Goal: Book appointment/travel/reservation

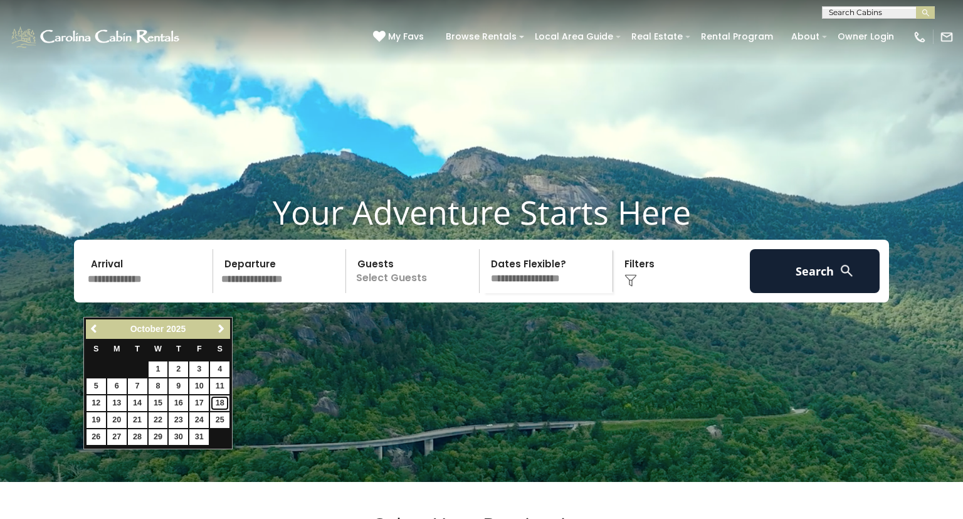
click at [220, 404] on link "18" at bounding box center [219, 403] width 19 height 16
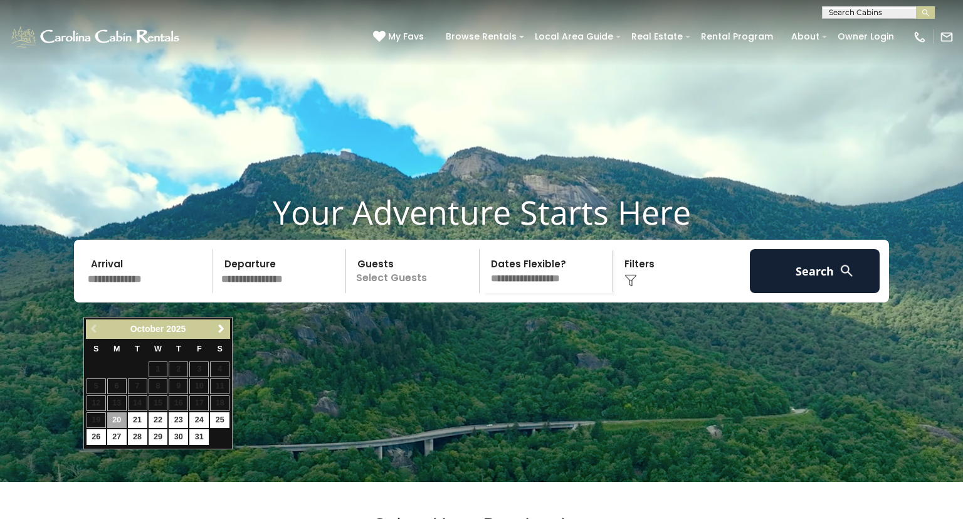
type input "********"
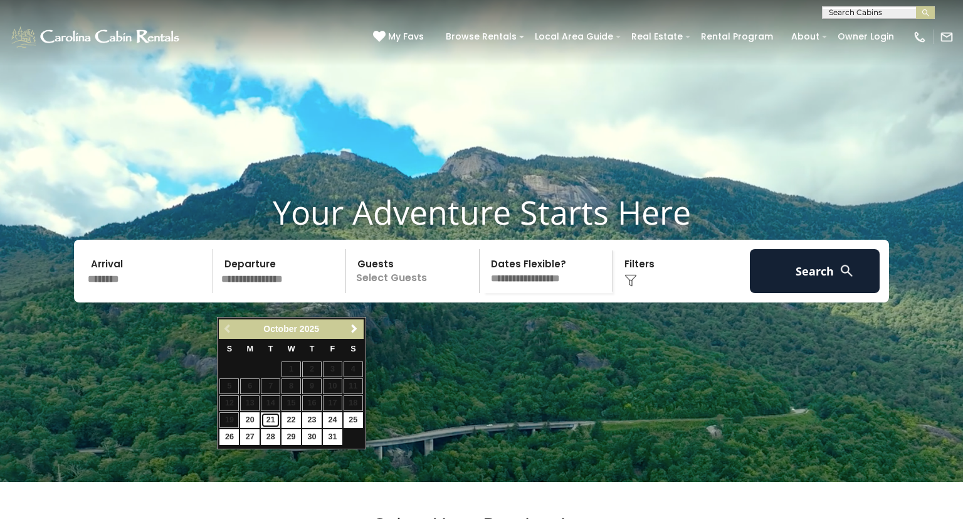
click at [271, 414] on link "21" at bounding box center [270, 420] width 19 height 16
type input "********"
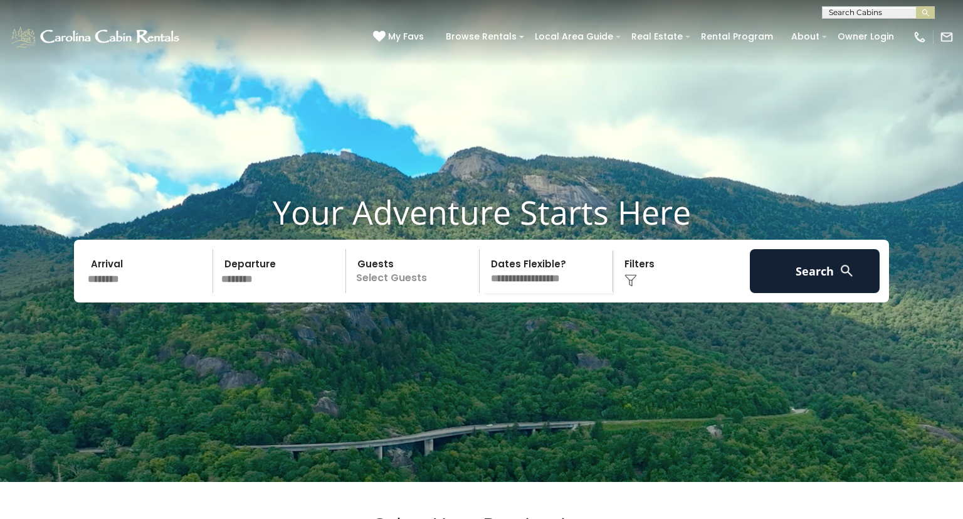
click at [399, 293] on p "Select Guests" at bounding box center [414, 271] width 129 height 44
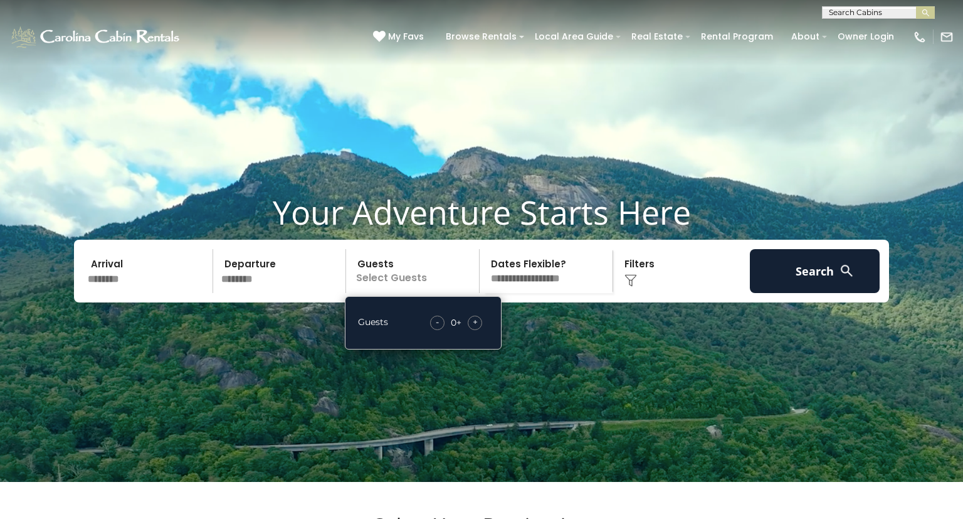
click at [476, 328] on span "+" at bounding box center [475, 321] width 5 height 13
click at [630, 287] on img at bounding box center [630, 280] width 13 height 13
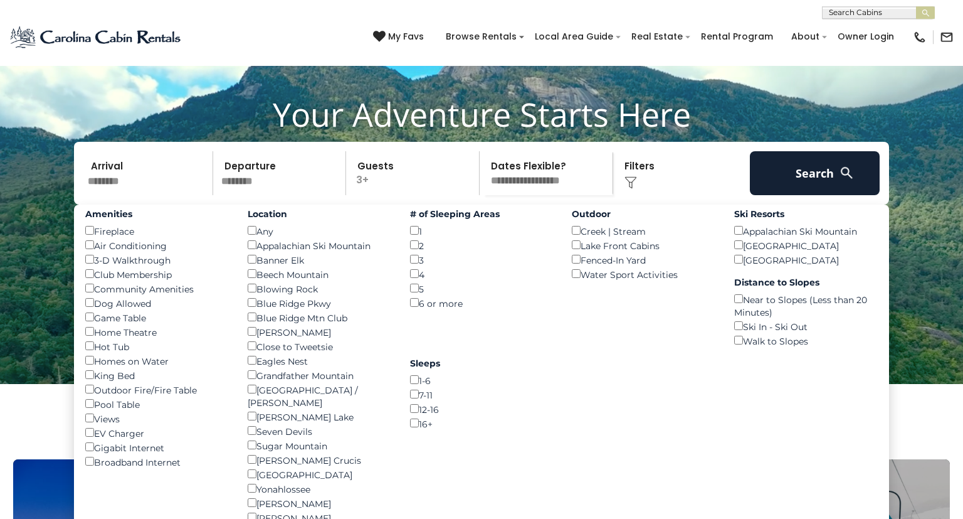
scroll to position [132, 0]
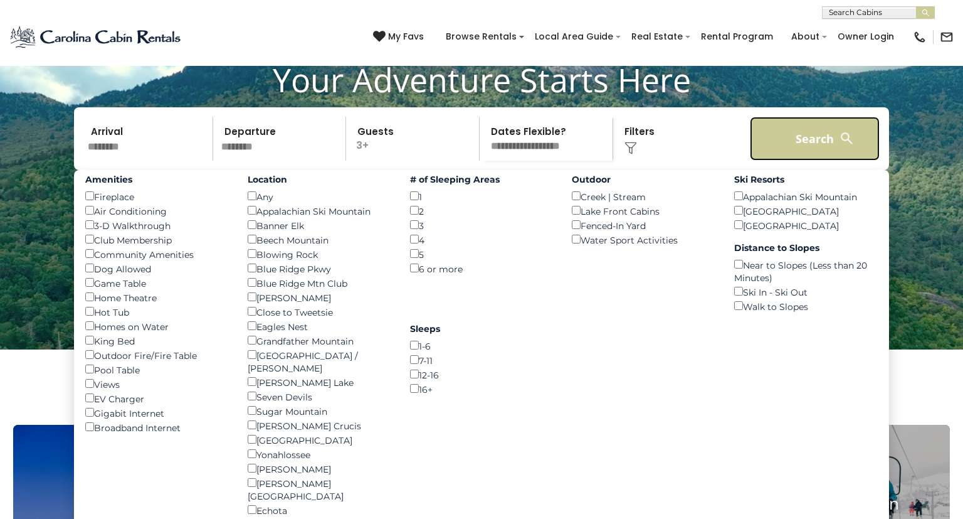
click at [809, 161] on button "Search" at bounding box center [815, 139] width 130 height 44
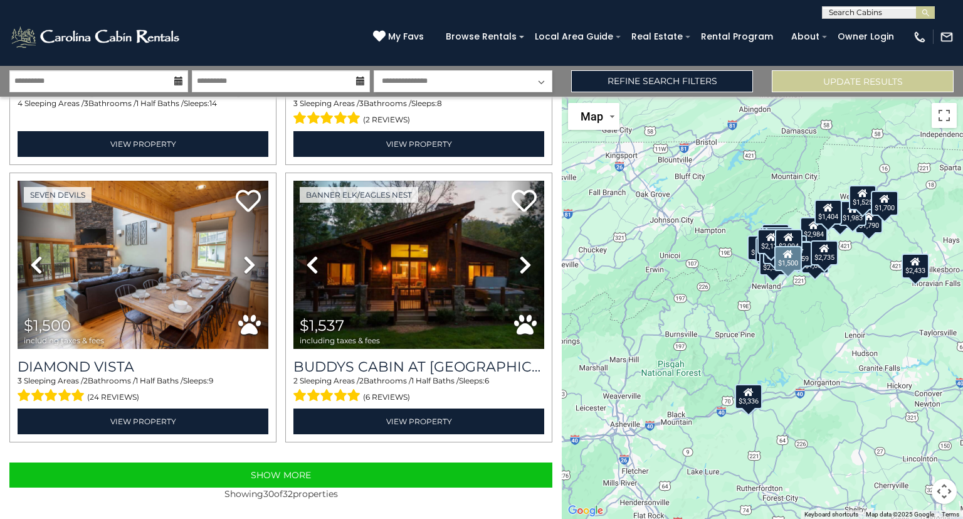
scroll to position [3848, 0]
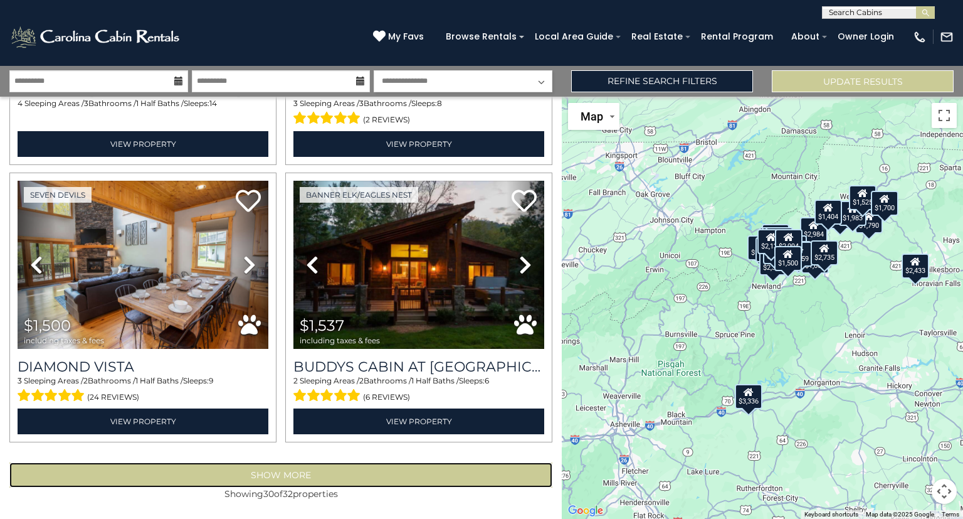
click at [275, 470] on button "Show More" at bounding box center [280, 474] width 543 height 25
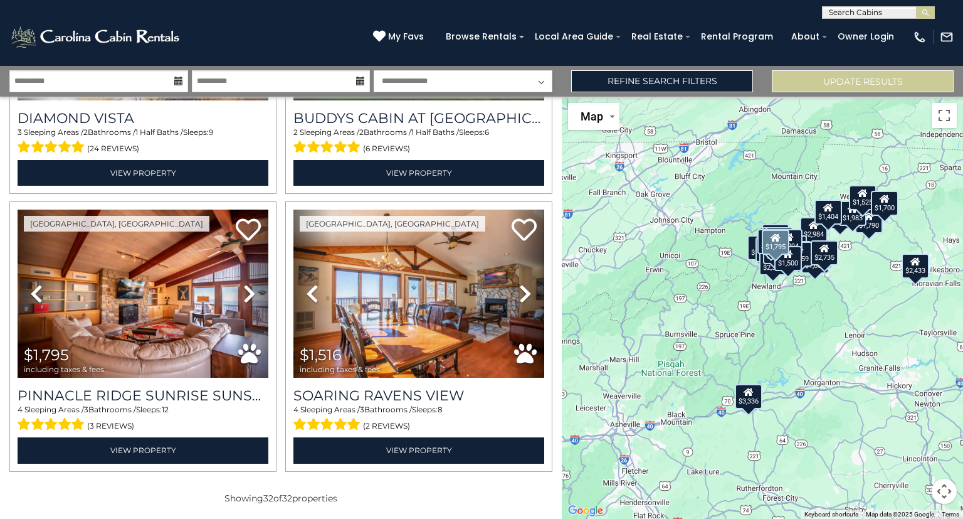
scroll to position [4100, 0]
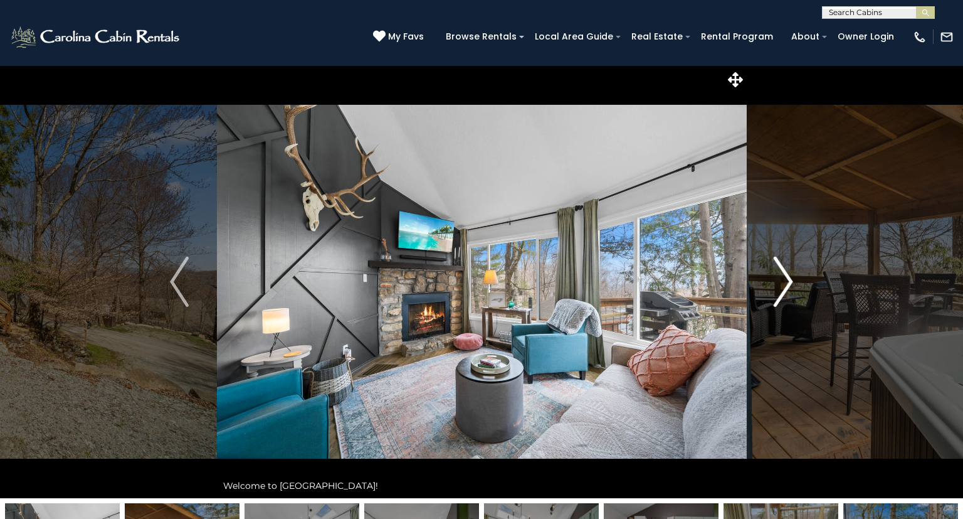
click at [784, 276] on img "Next" at bounding box center [783, 281] width 19 height 50
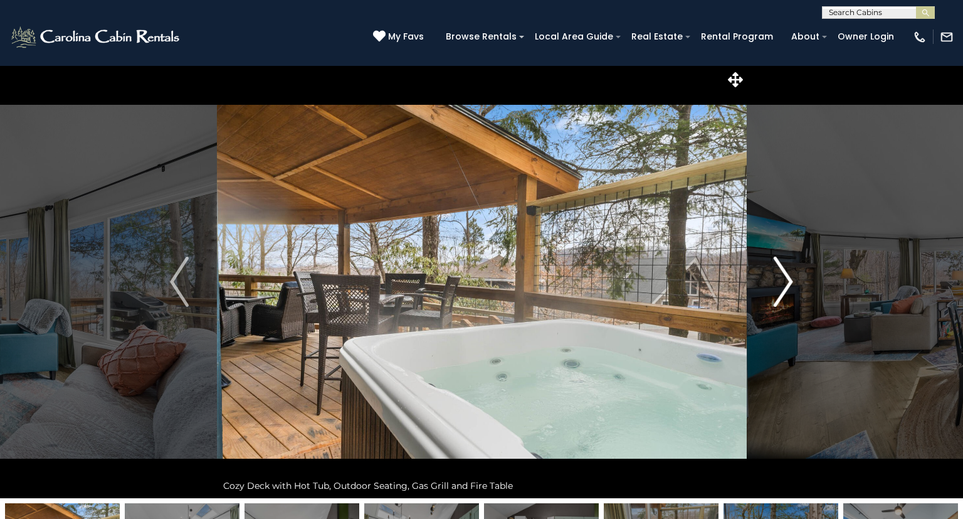
click at [784, 276] on img "Next" at bounding box center [783, 281] width 19 height 50
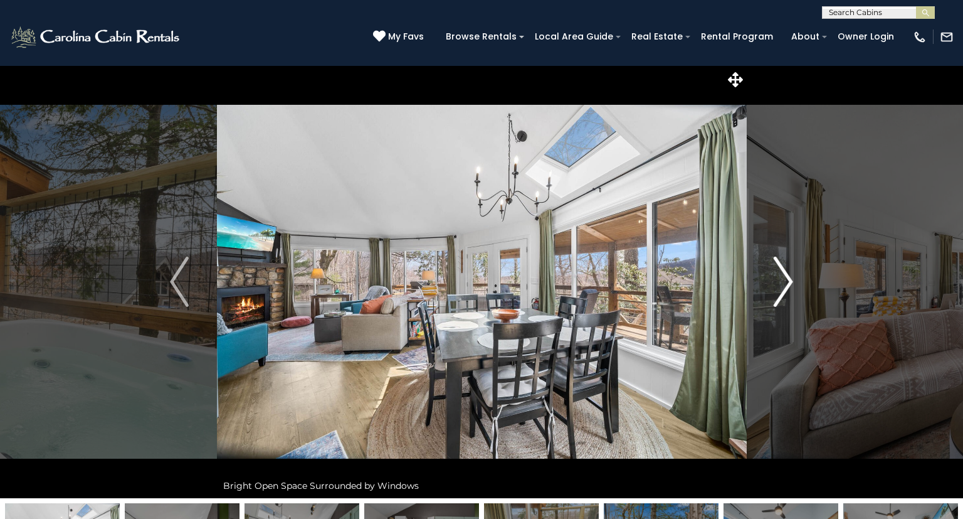
click at [784, 276] on img "Next" at bounding box center [783, 281] width 19 height 50
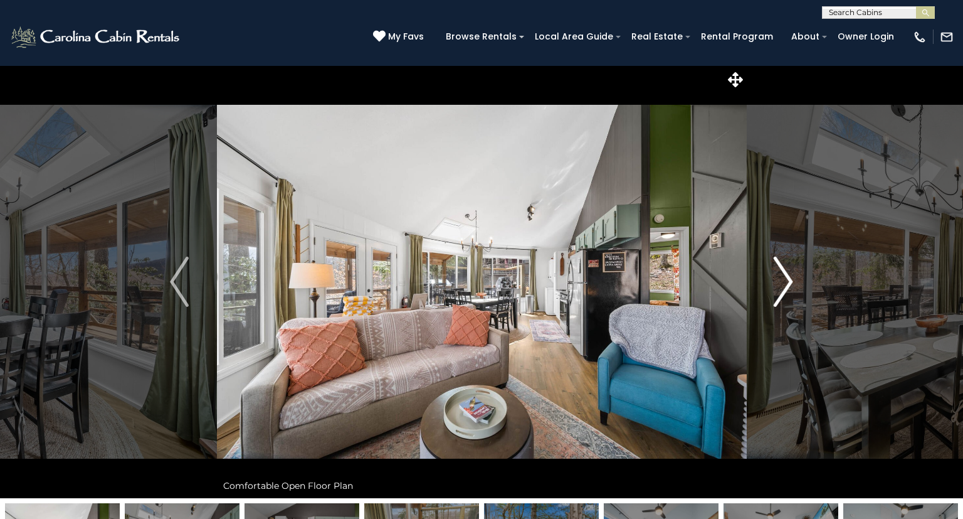
click at [784, 276] on img "Next" at bounding box center [783, 281] width 19 height 50
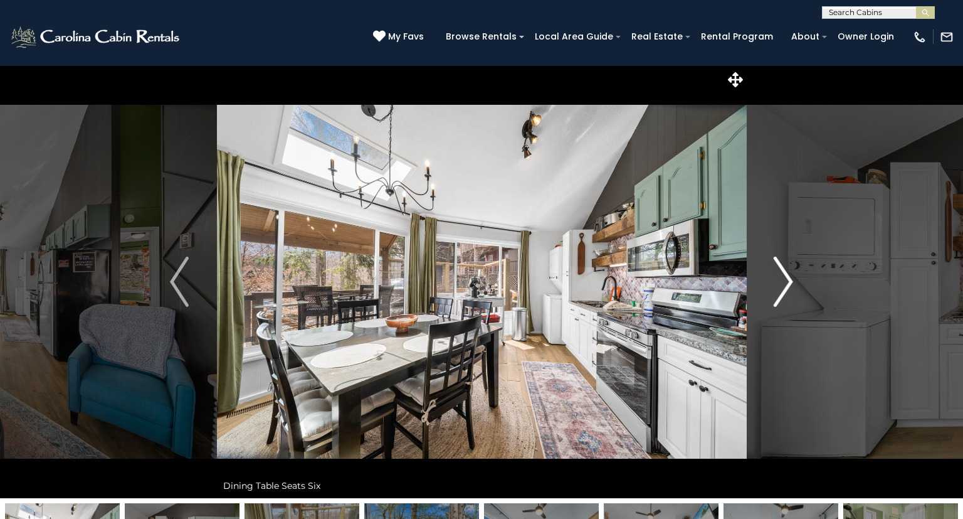
click at [784, 276] on img "Next" at bounding box center [783, 281] width 19 height 50
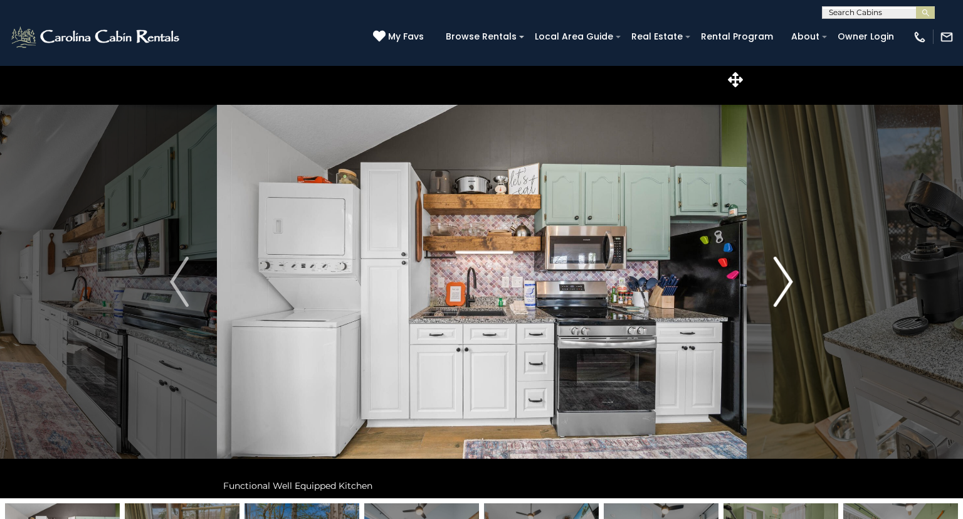
click at [784, 276] on img "Next" at bounding box center [783, 281] width 19 height 50
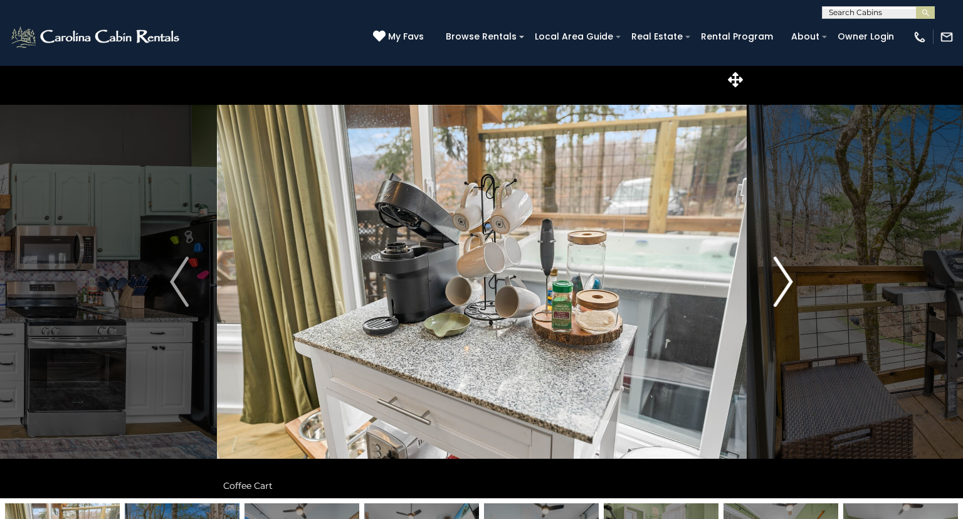
click at [784, 276] on img "Next" at bounding box center [783, 281] width 19 height 50
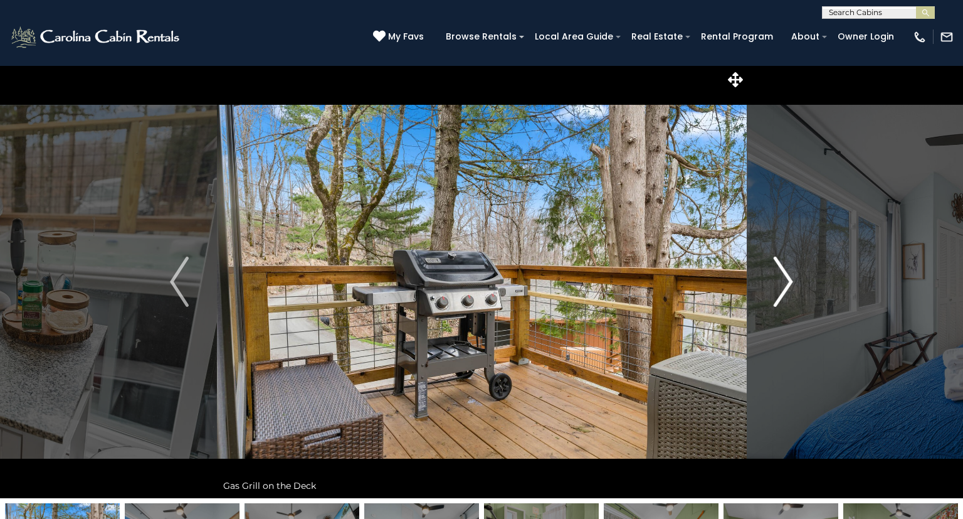
click at [784, 276] on img "Next" at bounding box center [783, 281] width 19 height 50
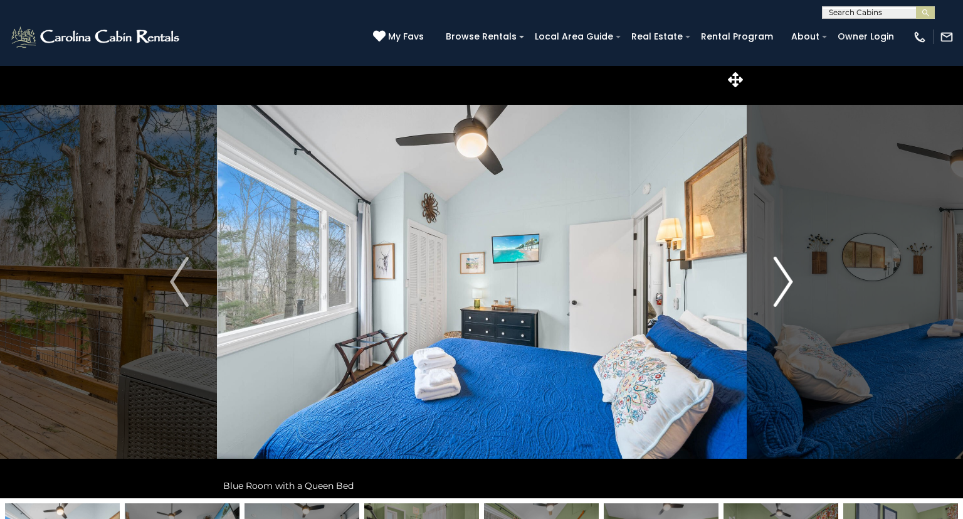
click at [784, 276] on img "Next" at bounding box center [783, 281] width 19 height 50
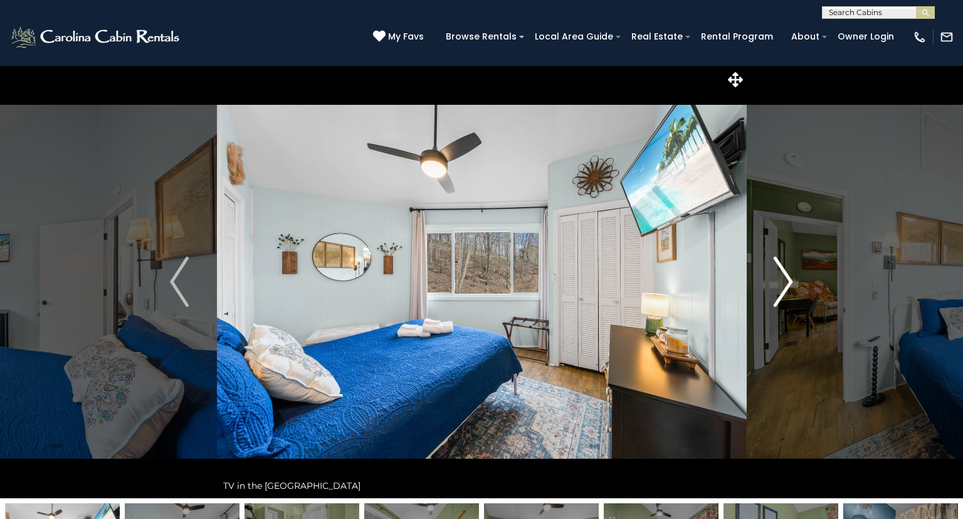
click at [784, 276] on img "Next" at bounding box center [783, 281] width 19 height 50
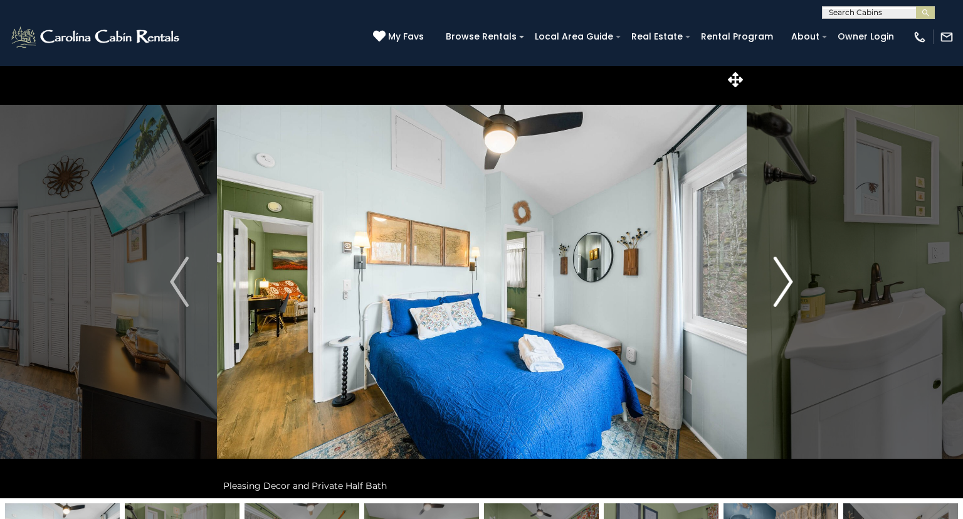
click at [784, 276] on img "Next" at bounding box center [783, 281] width 19 height 50
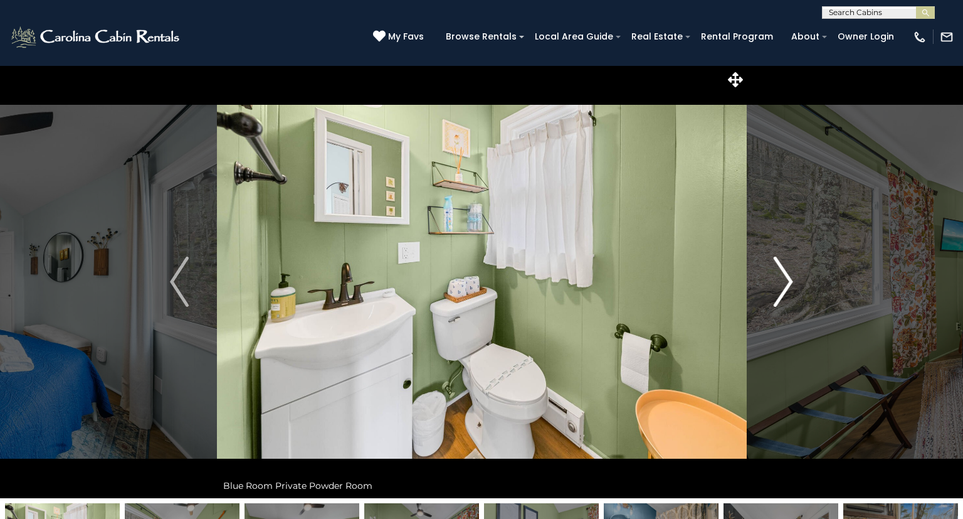
click at [784, 276] on img "Next" at bounding box center [783, 281] width 19 height 50
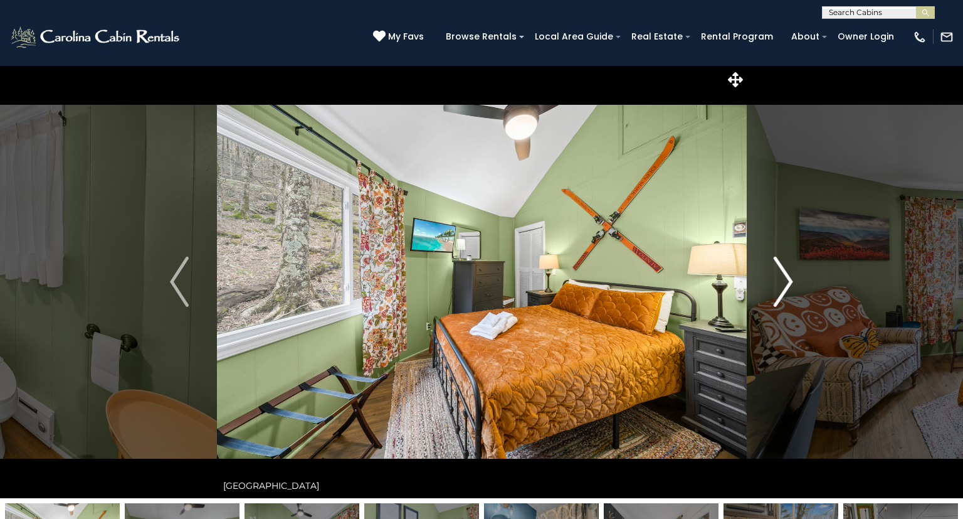
click at [784, 276] on img "Next" at bounding box center [783, 281] width 19 height 50
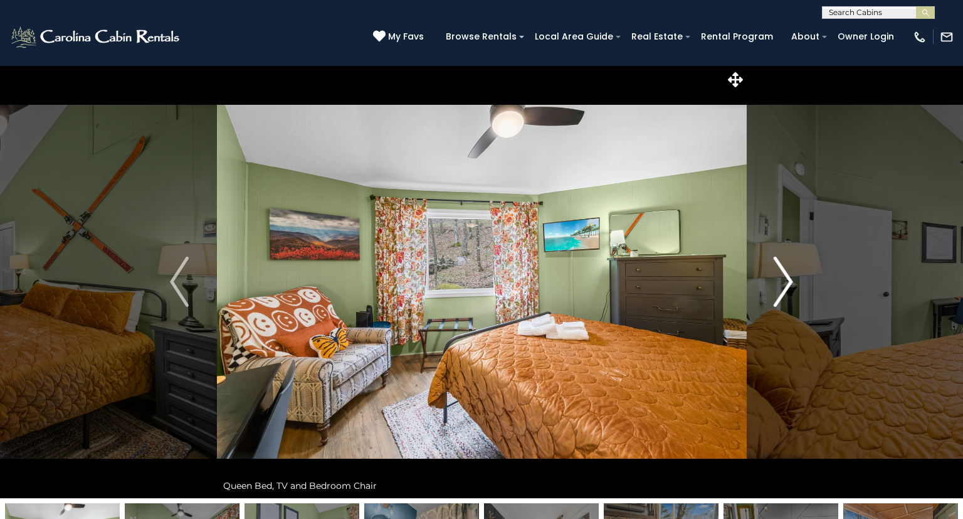
click at [784, 276] on img "Next" at bounding box center [783, 281] width 19 height 50
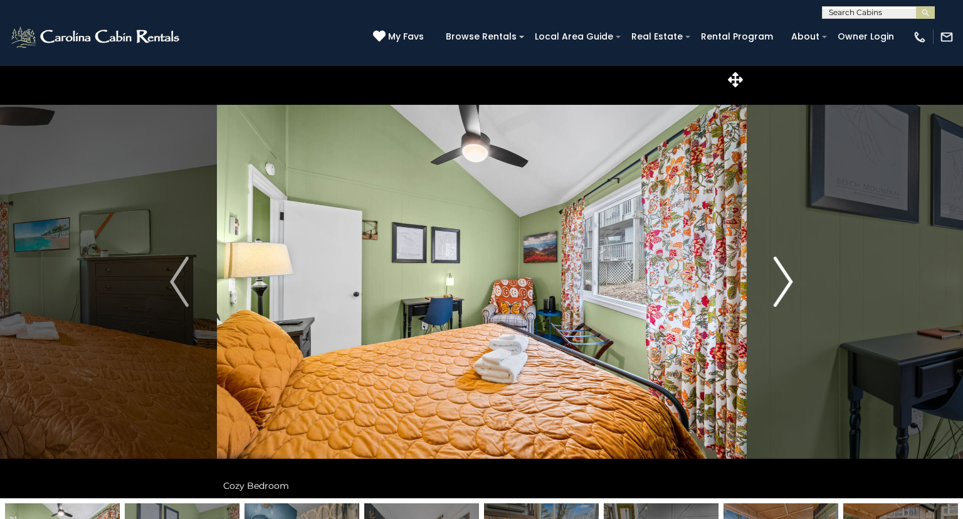
click at [784, 276] on img "Next" at bounding box center [783, 281] width 19 height 50
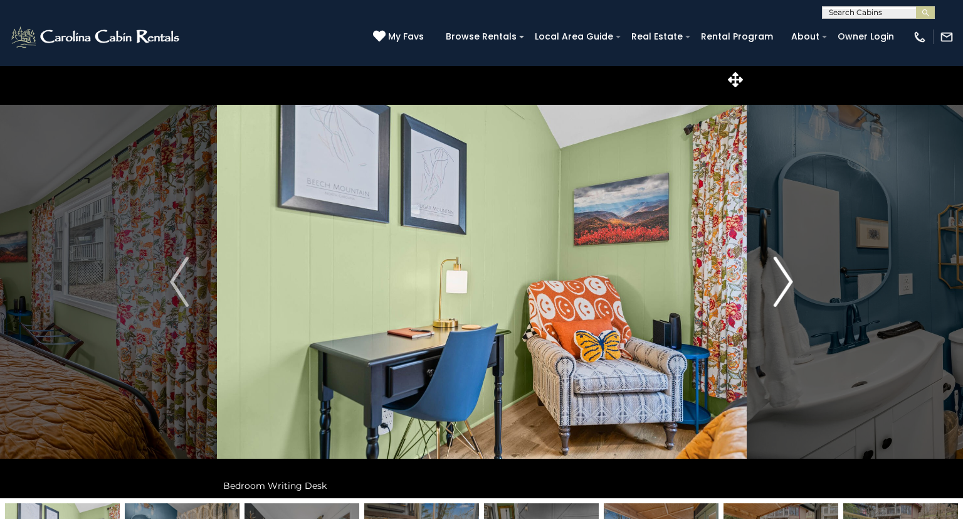
click at [784, 276] on img "Next" at bounding box center [783, 281] width 19 height 50
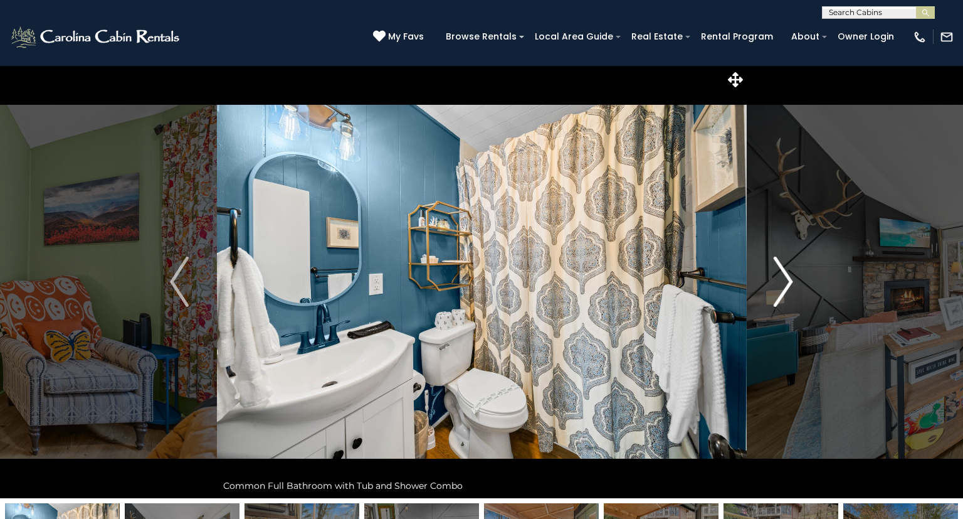
click at [784, 276] on img "Next" at bounding box center [783, 281] width 19 height 50
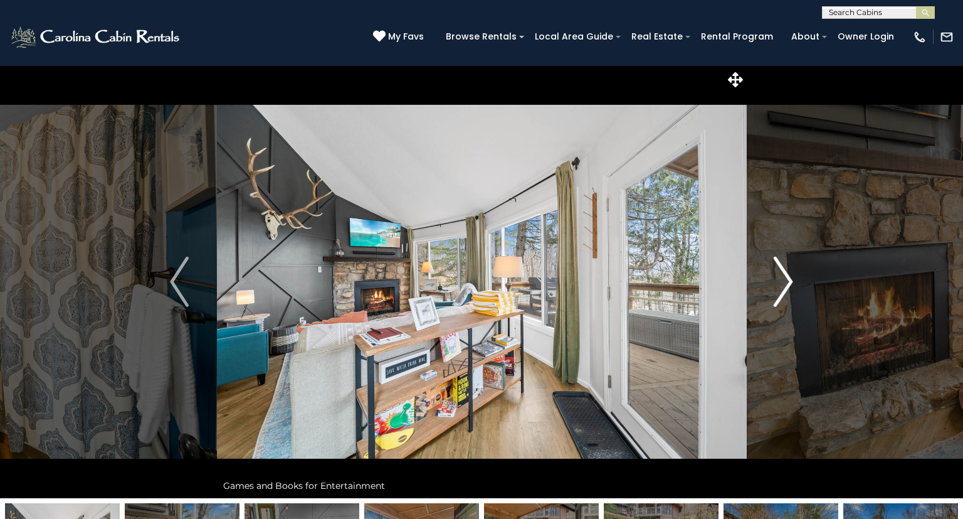
click at [784, 276] on img "Next" at bounding box center [783, 281] width 19 height 50
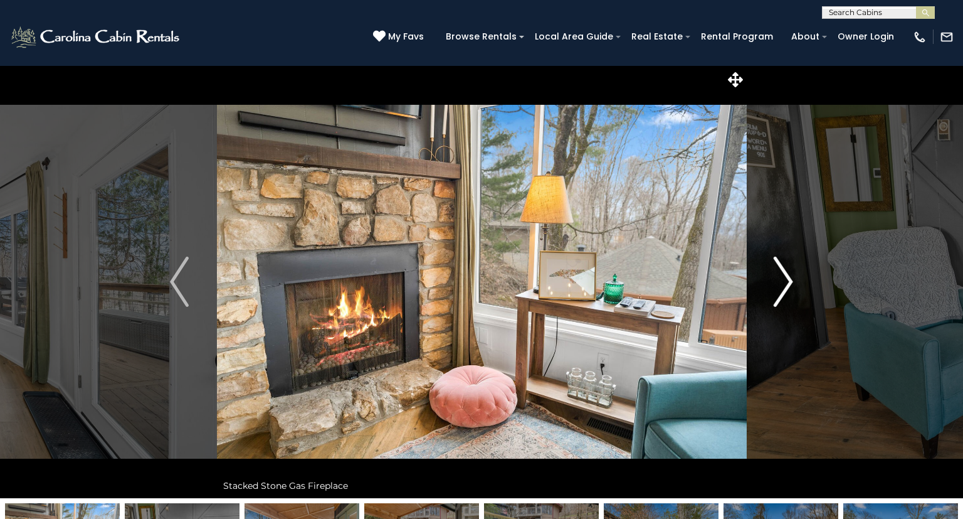
click at [784, 276] on img "Next" at bounding box center [783, 281] width 19 height 50
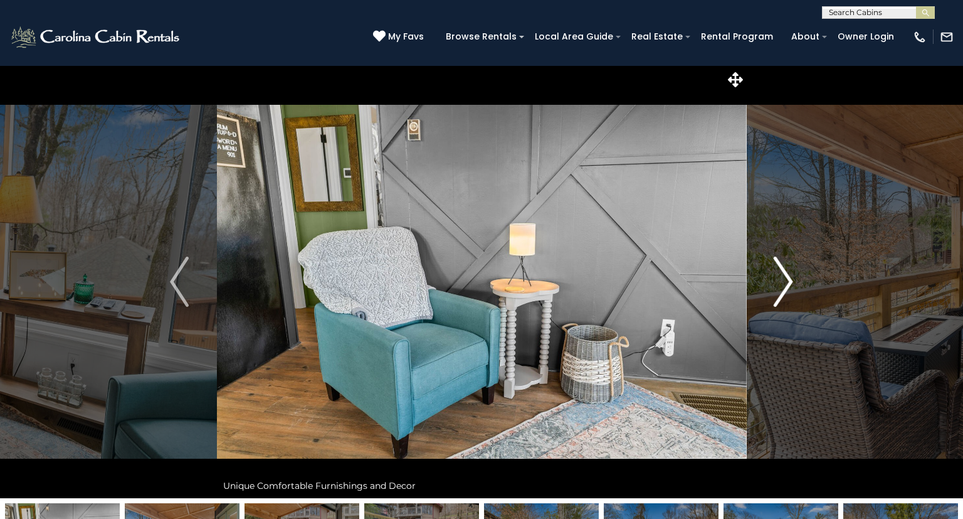
click at [784, 276] on img "Next" at bounding box center [783, 281] width 19 height 50
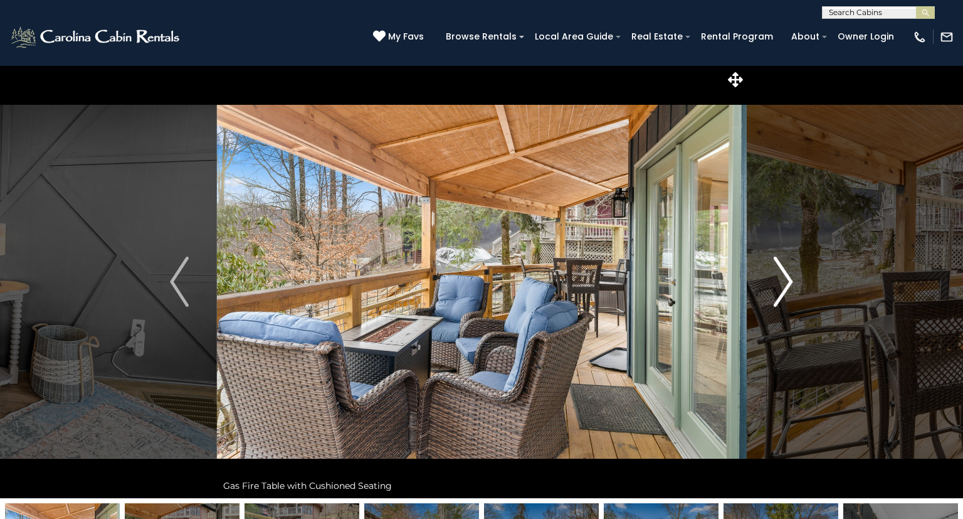
click at [784, 276] on img "Next" at bounding box center [783, 281] width 19 height 50
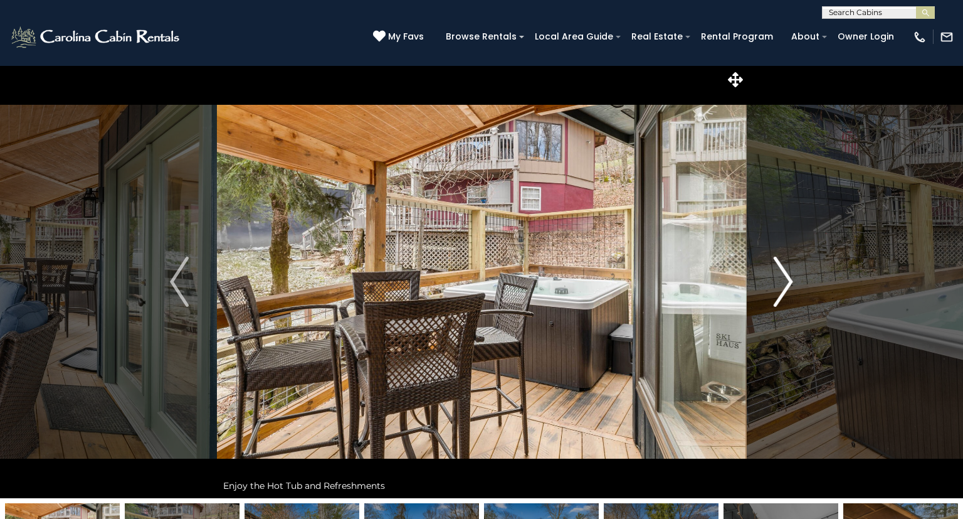
click at [784, 276] on img "Next" at bounding box center [783, 281] width 19 height 50
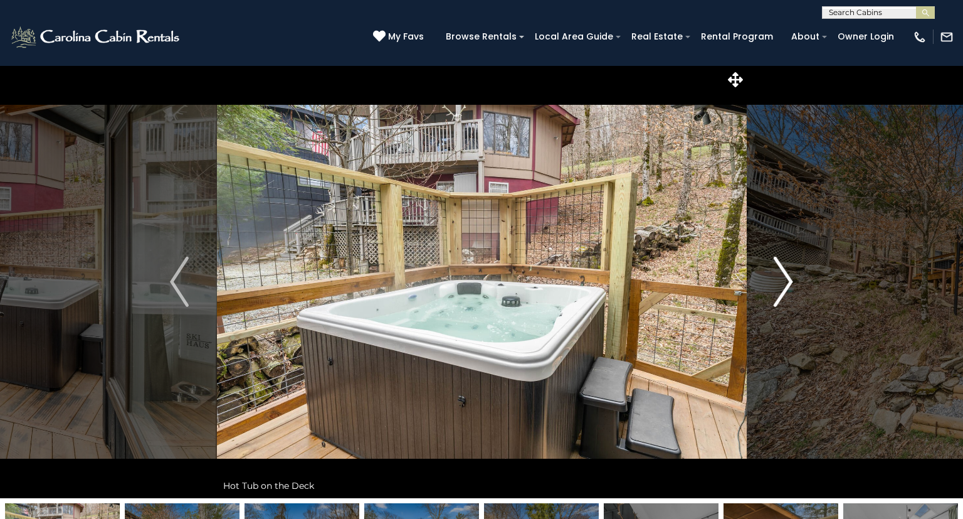
click at [784, 276] on img "Next" at bounding box center [783, 281] width 19 height 50
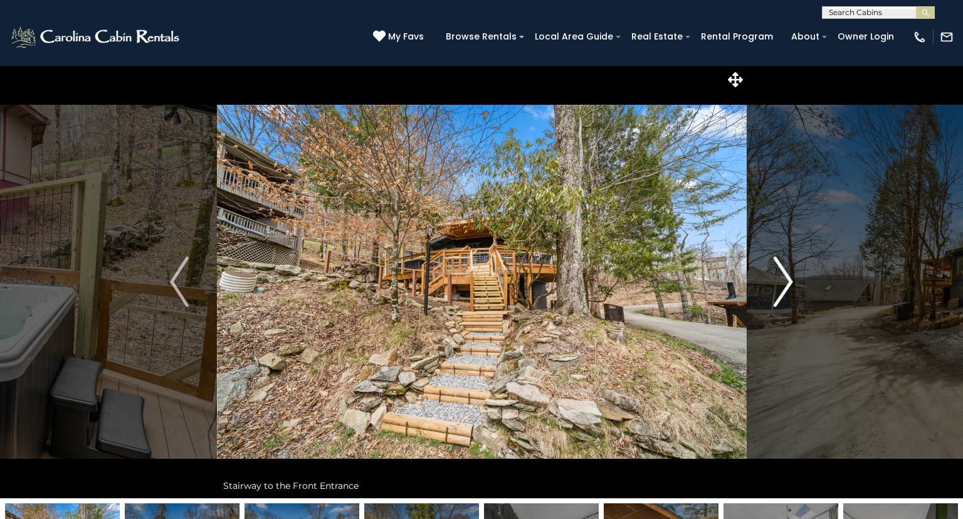
click at [784, 276] on img "Next" at bounding box center [783, 281] width 19 height 50
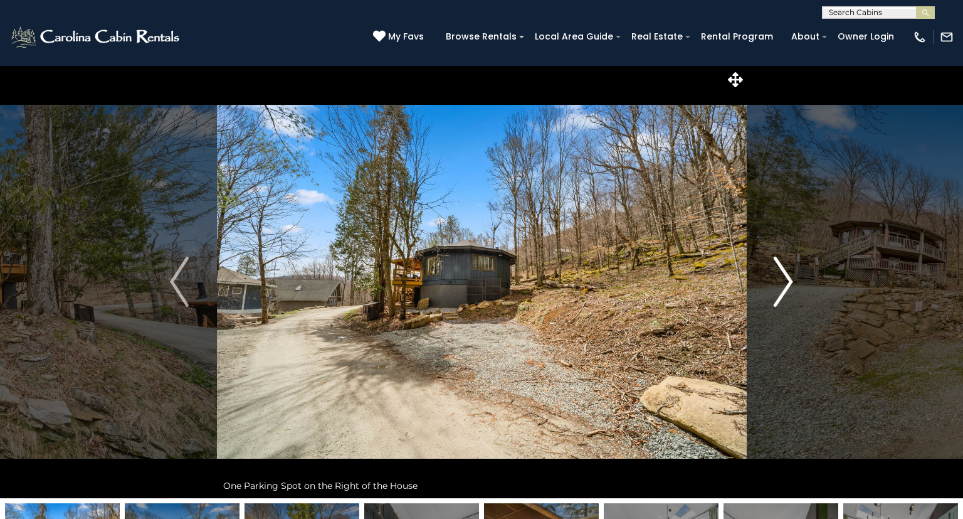
click at [784, 276] on img "Next" at bounding box center [783, 281] width 19 height 50
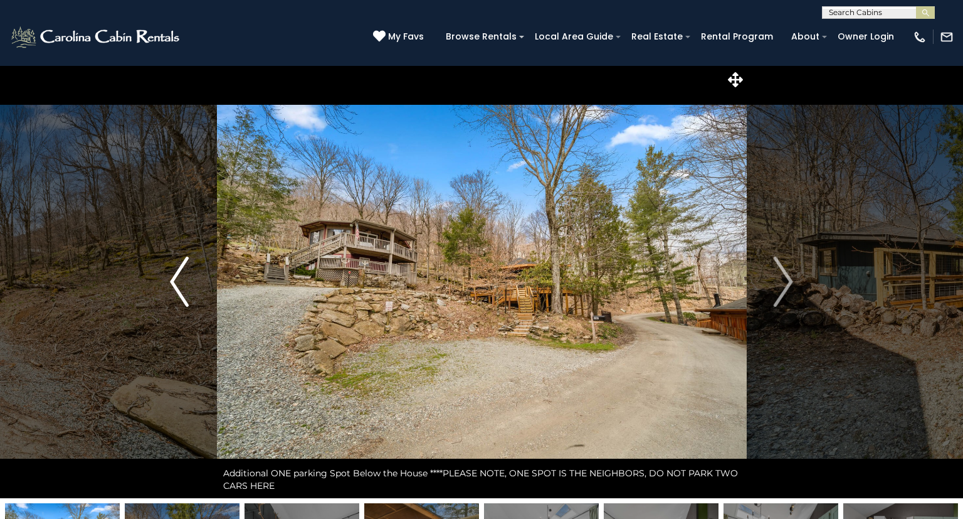
click at [176, 282] on img "Previous" at bounding box center [179, 281] width 19 height 50
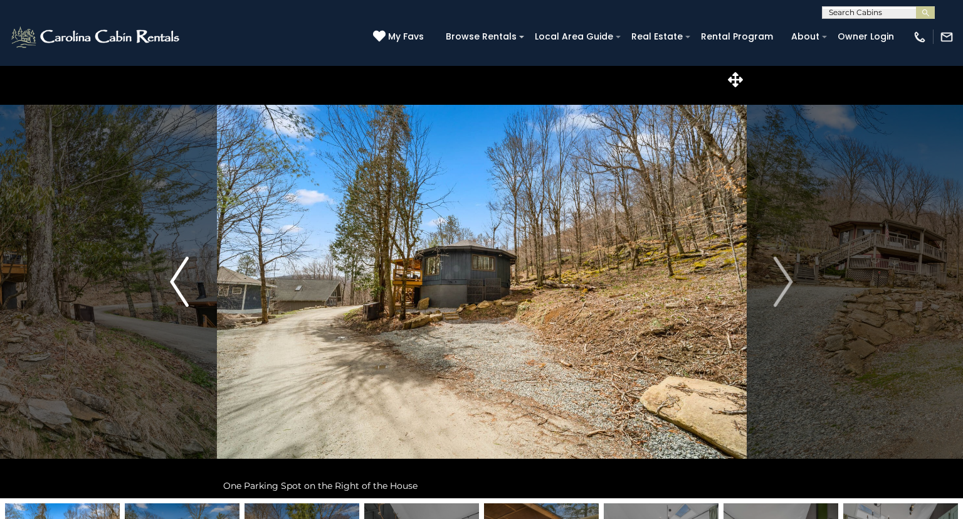
click at [176, 282] on img "Previous" at bounding box center [179, 281] width 19 height 50
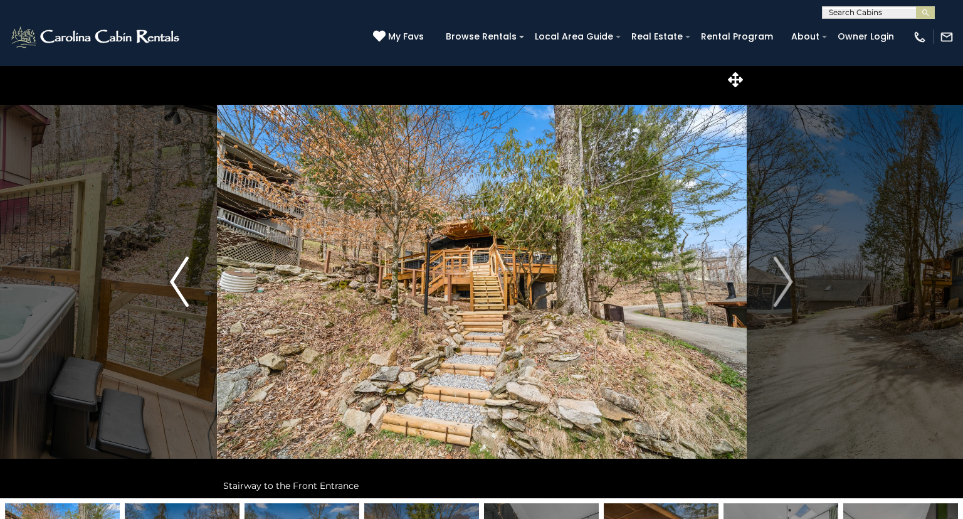
click at [176, 282] on img "Previous" at bounding box center [179, 281] width 19 height 50
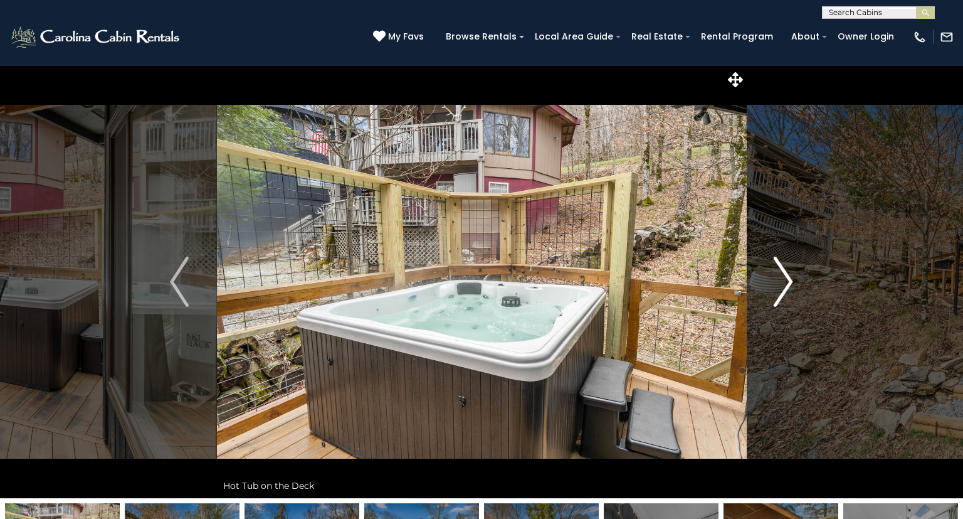
click at [786, 275] on img "Next" at bounding box center [783, 281] width 19 height 50
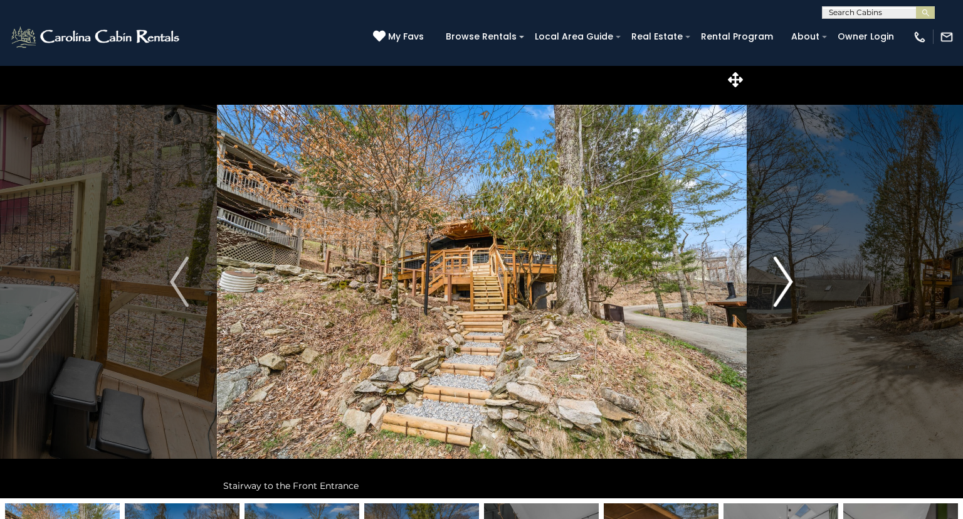
click at [786, 275] on img "Next" at bounding box center [783, 281] width 19 height 50
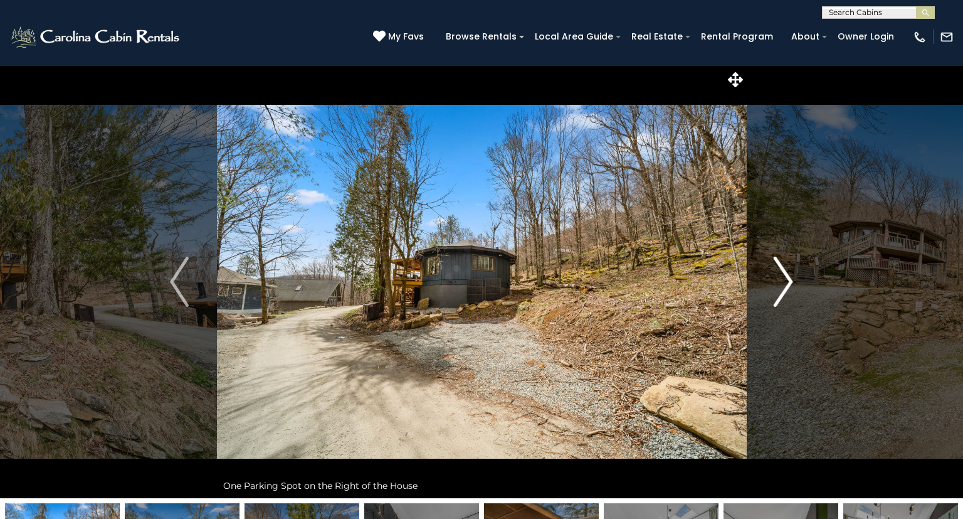
click at [786, 275] on img "Next" at bounding box center [783, 281] width 19 height 50
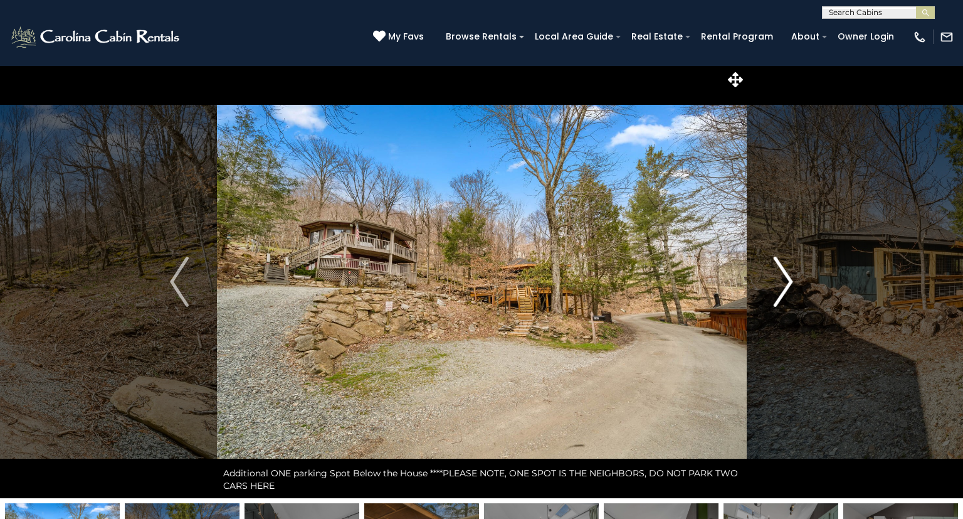
click at [786, 275] on img "Next" at bounding box center [783, 281] width 19 height 50
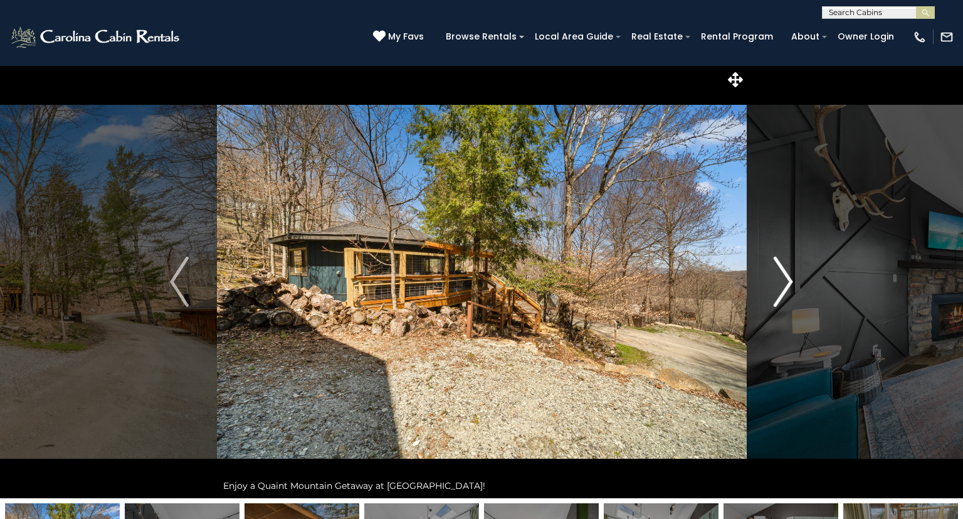
click at [786, 275] on img "Next" at bounding box center [783, 281] width 19 height 50
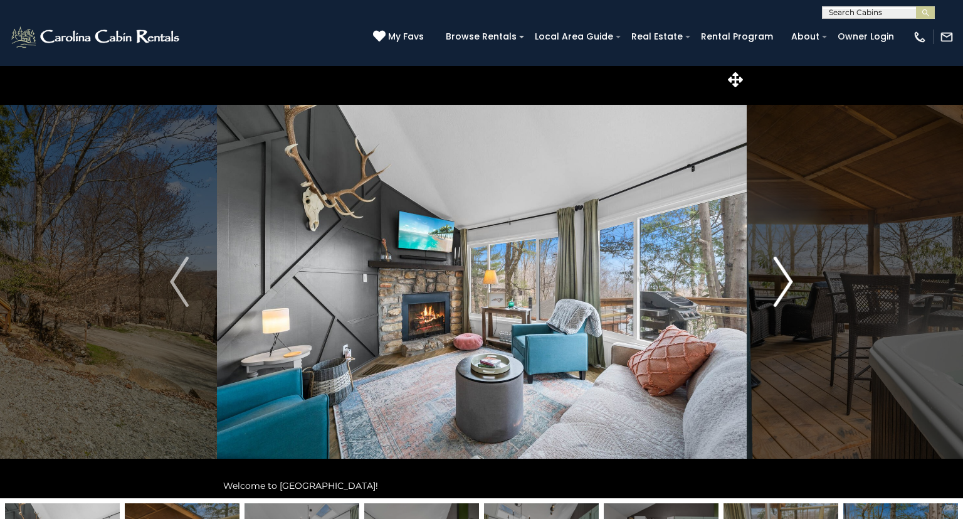
click at [786, 275] on img "Next" at bounding box center [783, 281] width 19 height 50
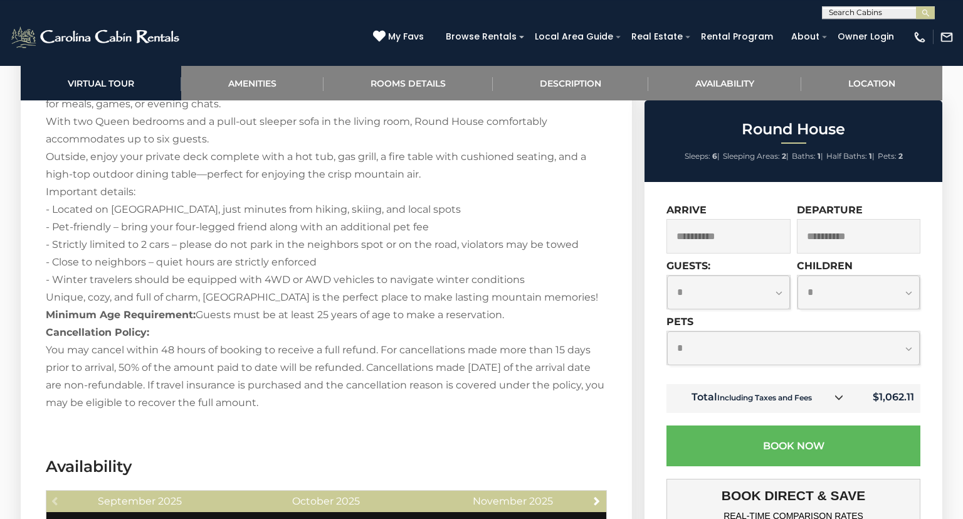
scroll to position [1920, 0]
